Goal: Find specific page/section: Find specific page/section

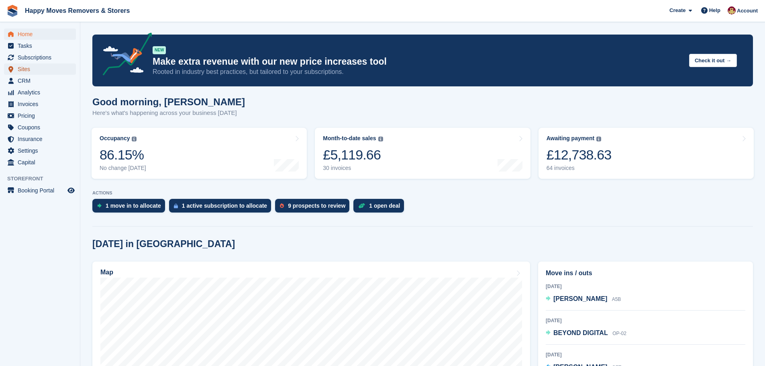
click at [24, 70] on span "Sites" at bounding box center [42, 68] width 48 height 11
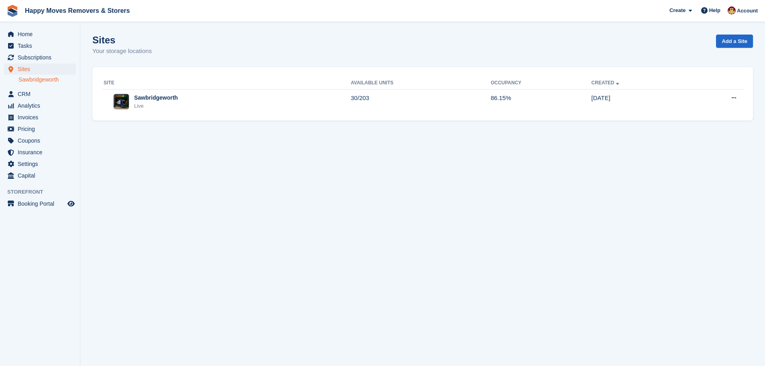
click at [27, 81] on link "Sawbridgeworth" at bounding box center [46, 80] width 57 height 8
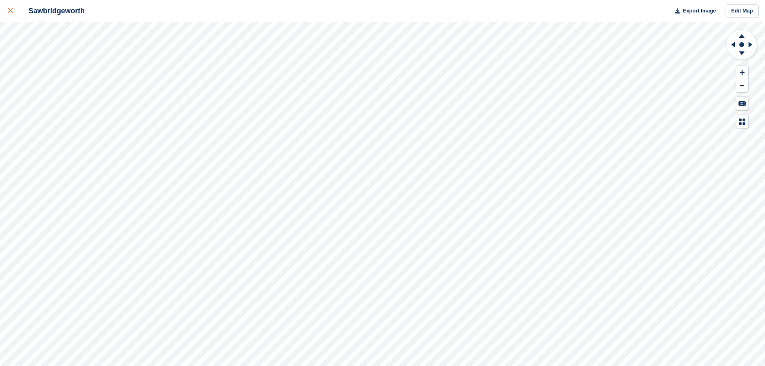
click at [1, 8] on link at bounding box center [10, 11] width 21 height 22
